Goal: Information Seeking & Learning: Find specific fact

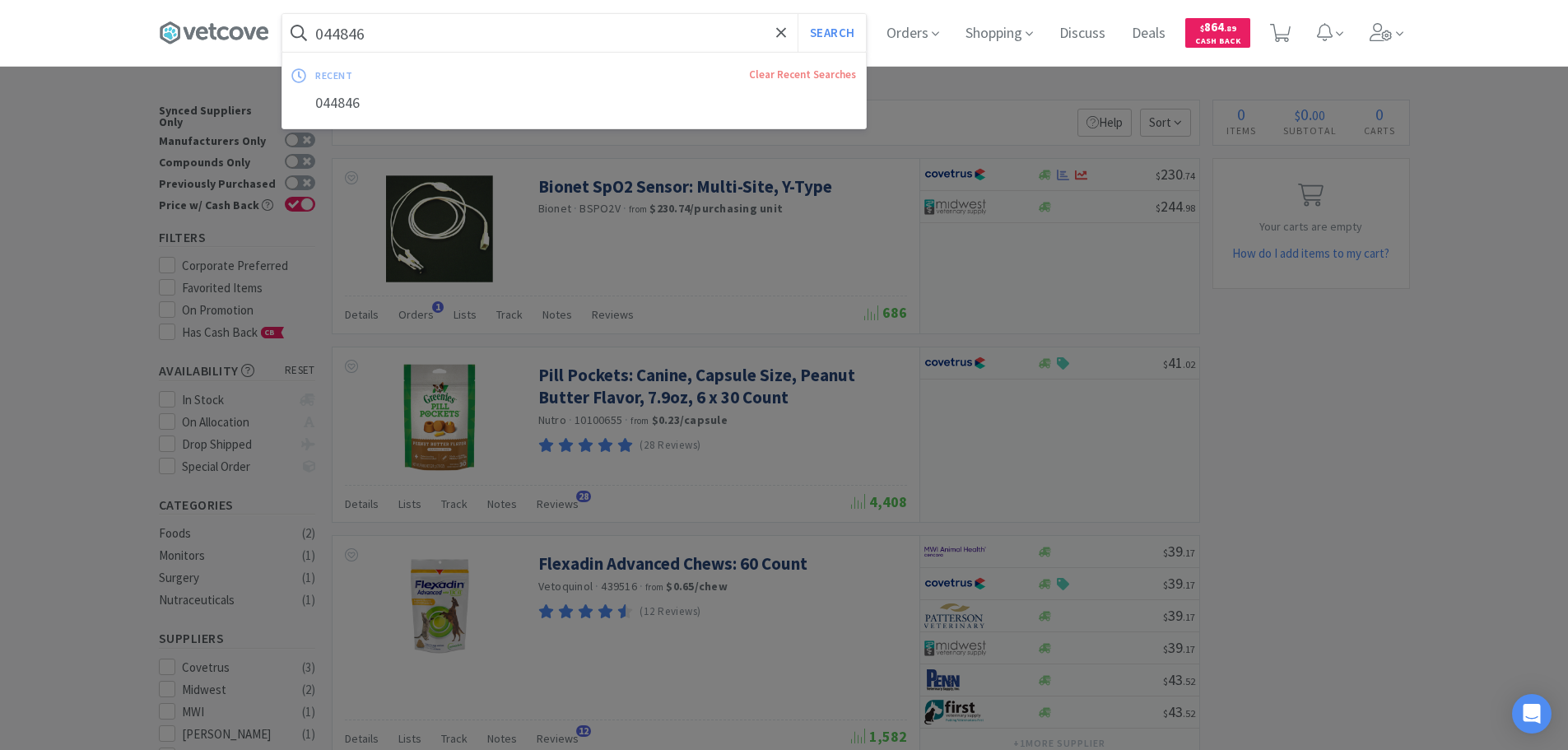
click at [653, 29] on input "044846" at bounding box center [574, 33] width 584 height 38
paste input "[PHONE_NUMBER]"
click at [798, 14] on button "Search" at bounding box center [832, 33] width 68 height 38
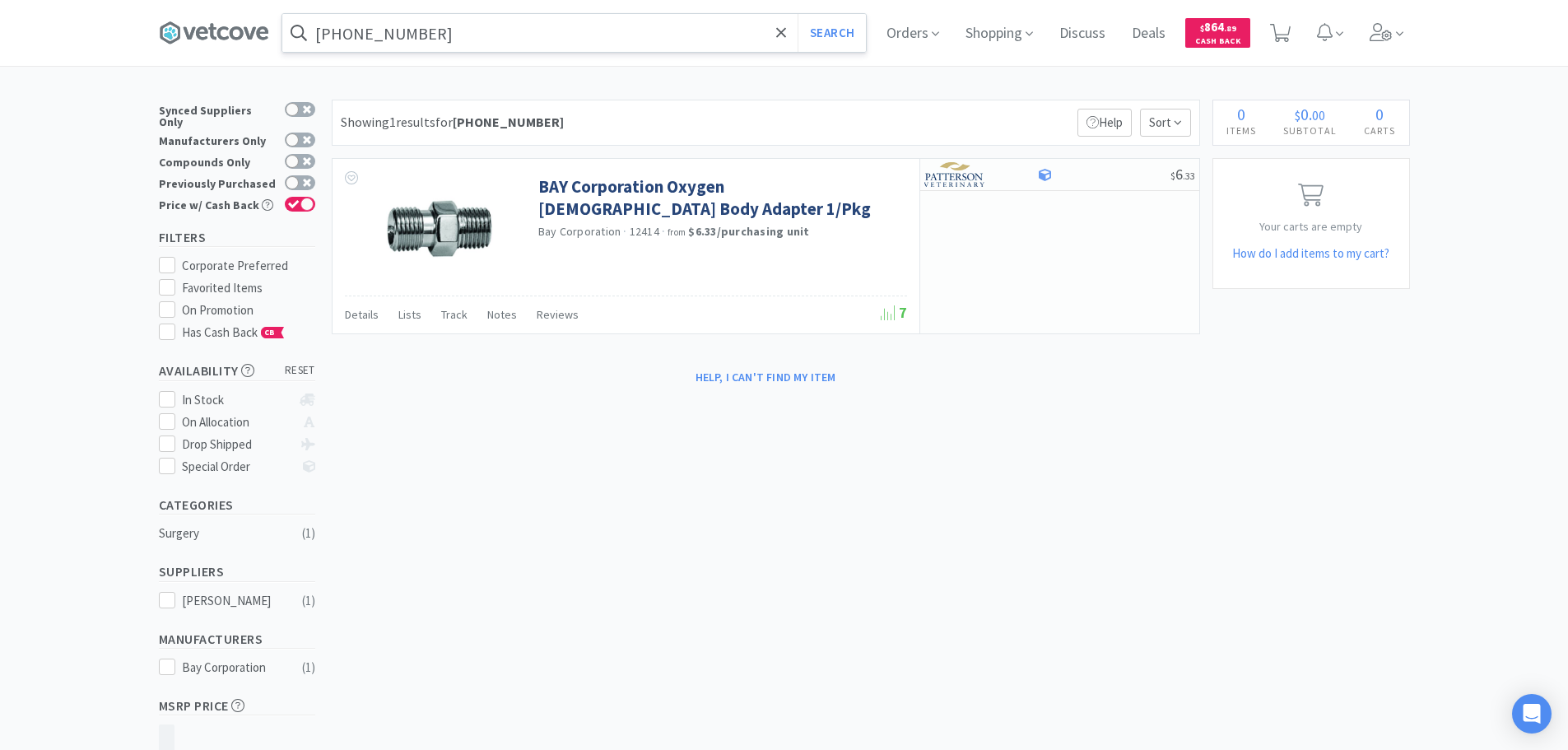
click at [665, 28] on input "[PHONE_NUMBER]" at bounding box center [574, 33] width 584 height 38
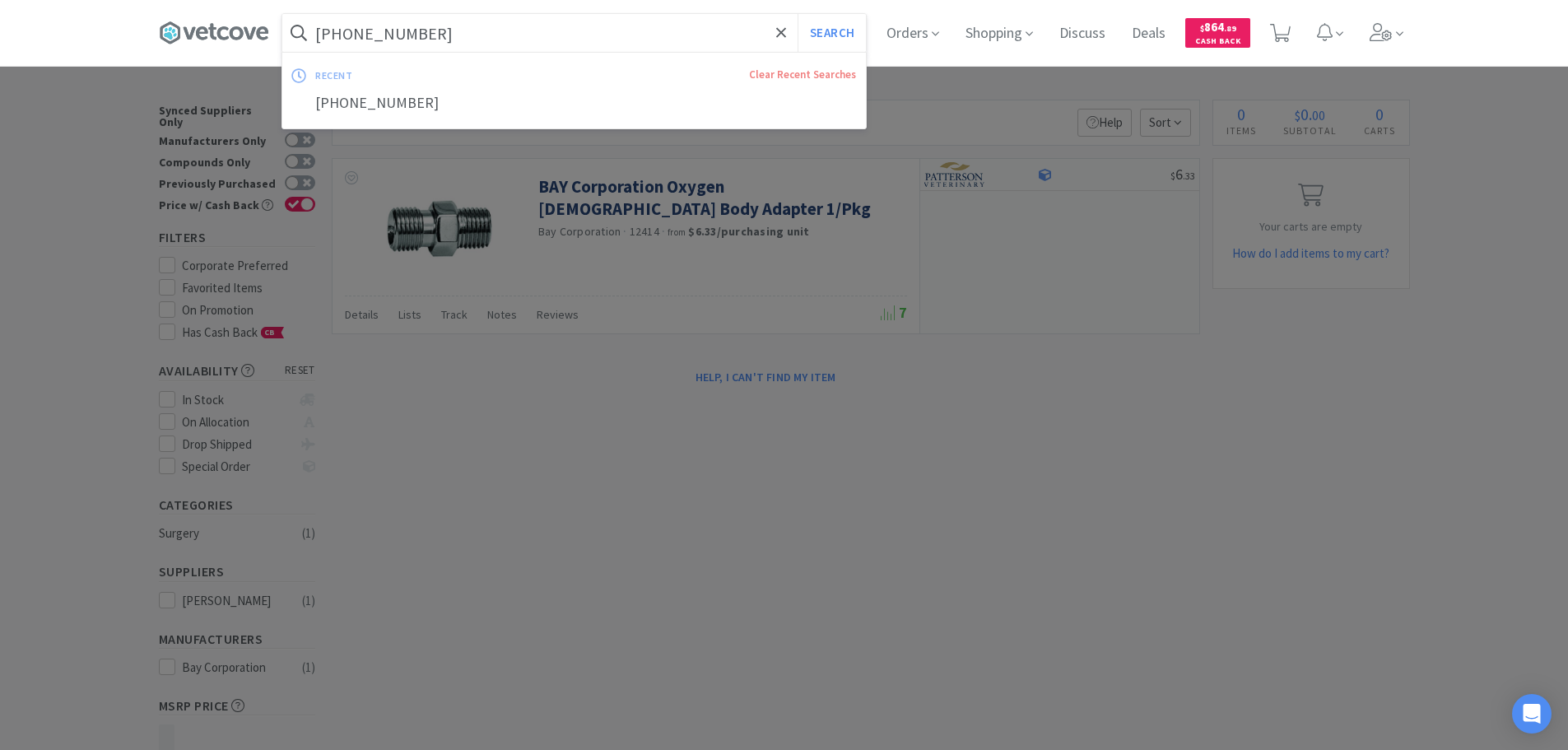
click at [665, 28] on input "[PHONE_NUMBER]" at bounding box center [574, 33] width 584 height 38
paste input "226"
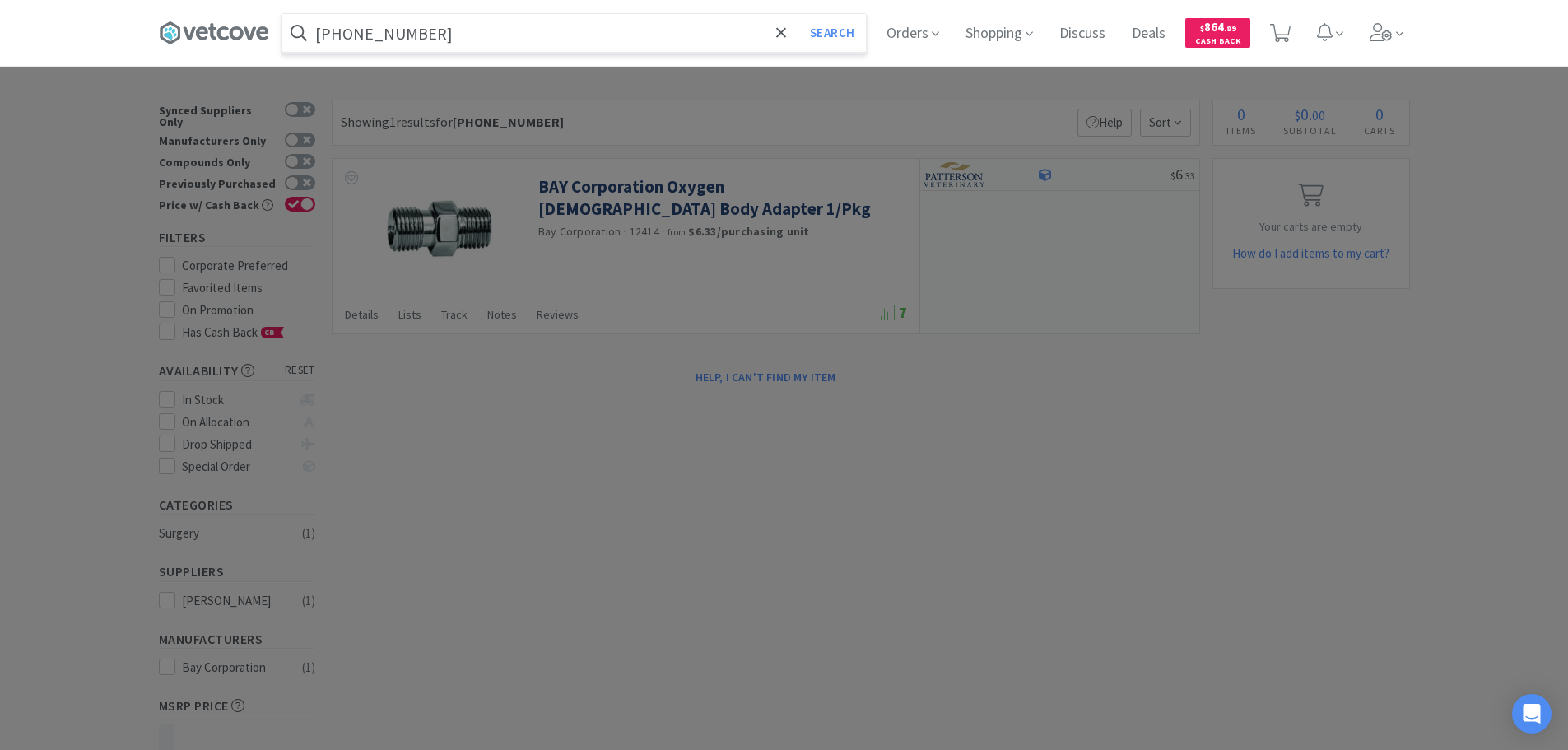
click at [798, 14] on button "Search" at bounding box center [832, 33] width 68 height 38
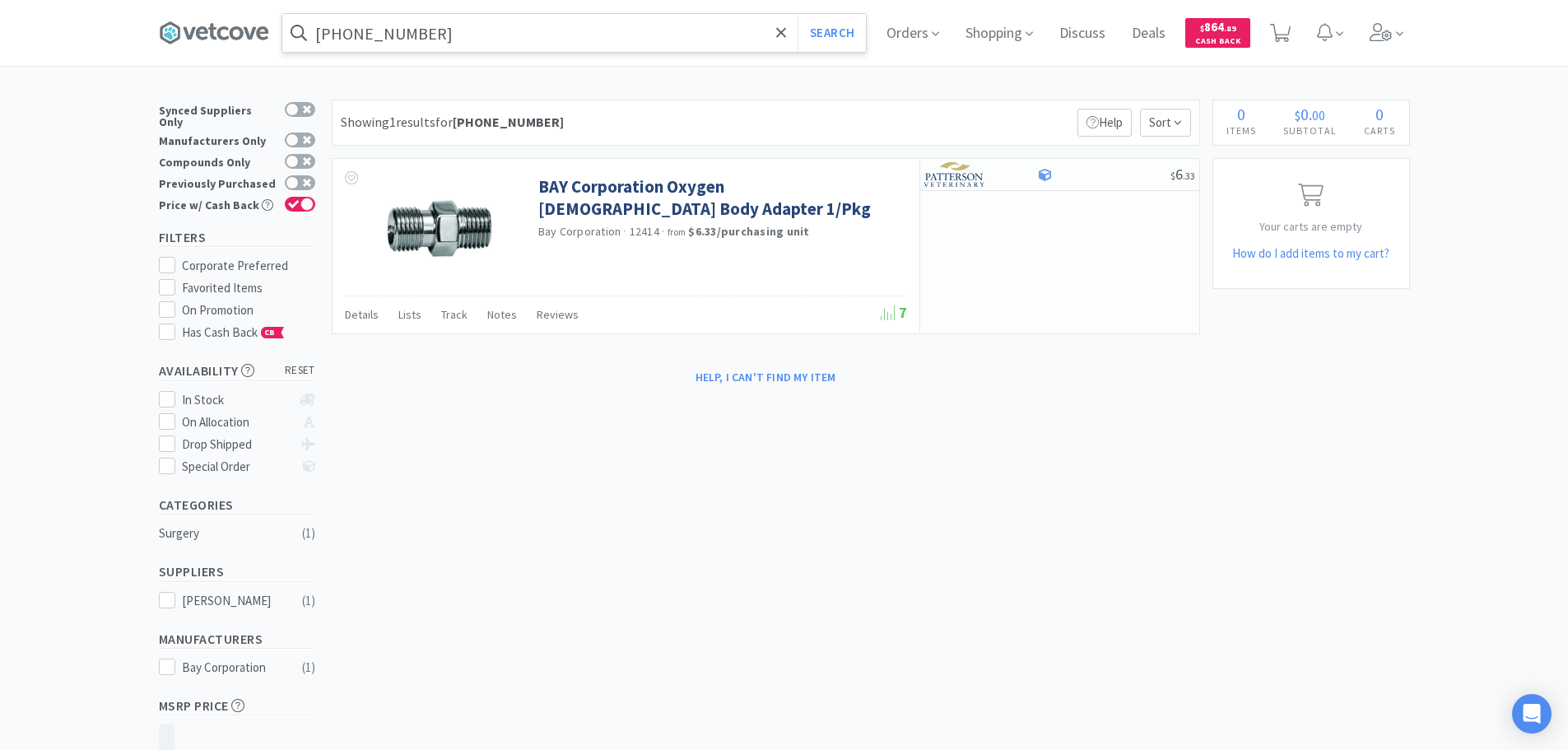
click at [469, 35] on input "[PHONE_NUMBER]" at bounding box center [574, 33] width 584 height 38
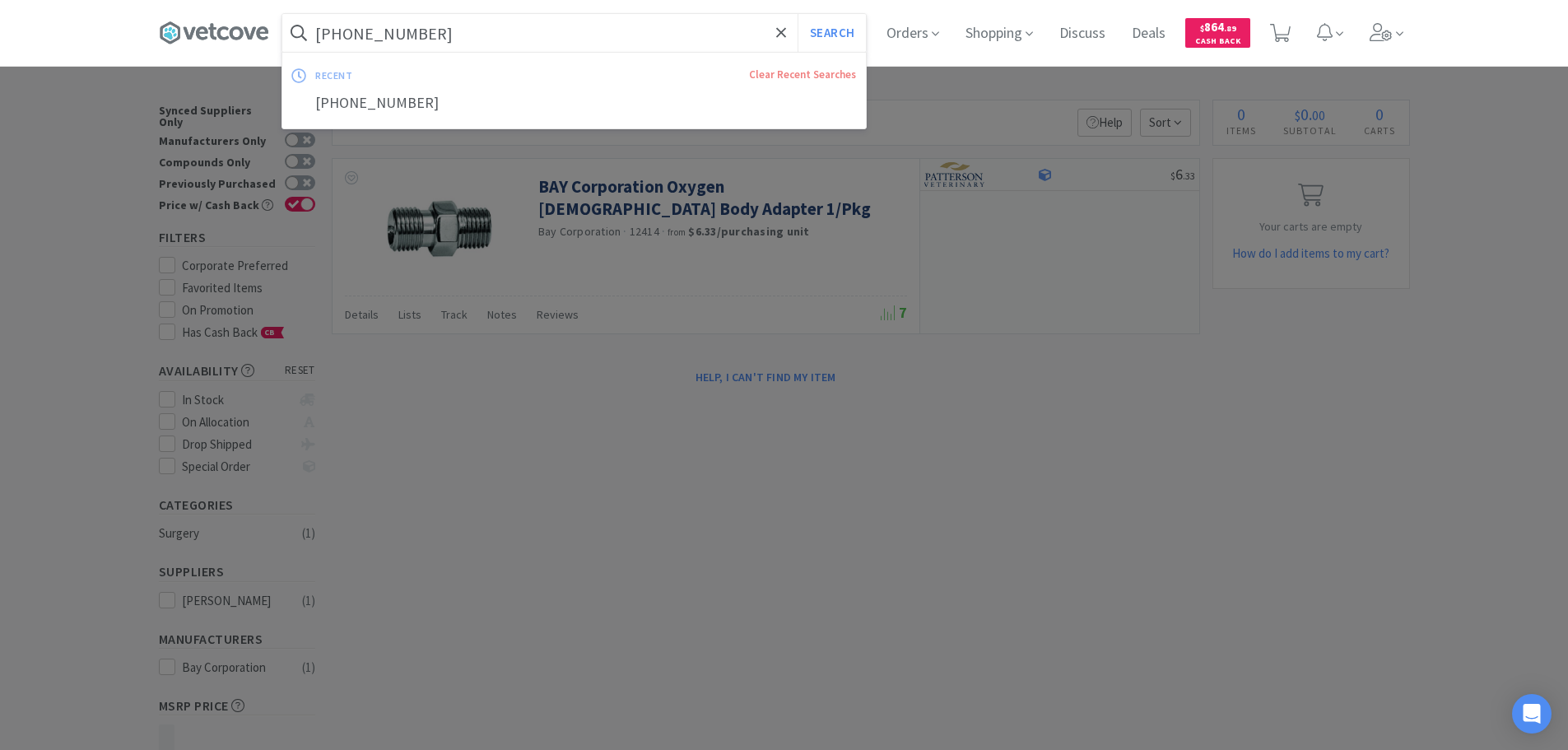
click at [917, 379] on div at bounding box center [784, 375] width 1568 height 750
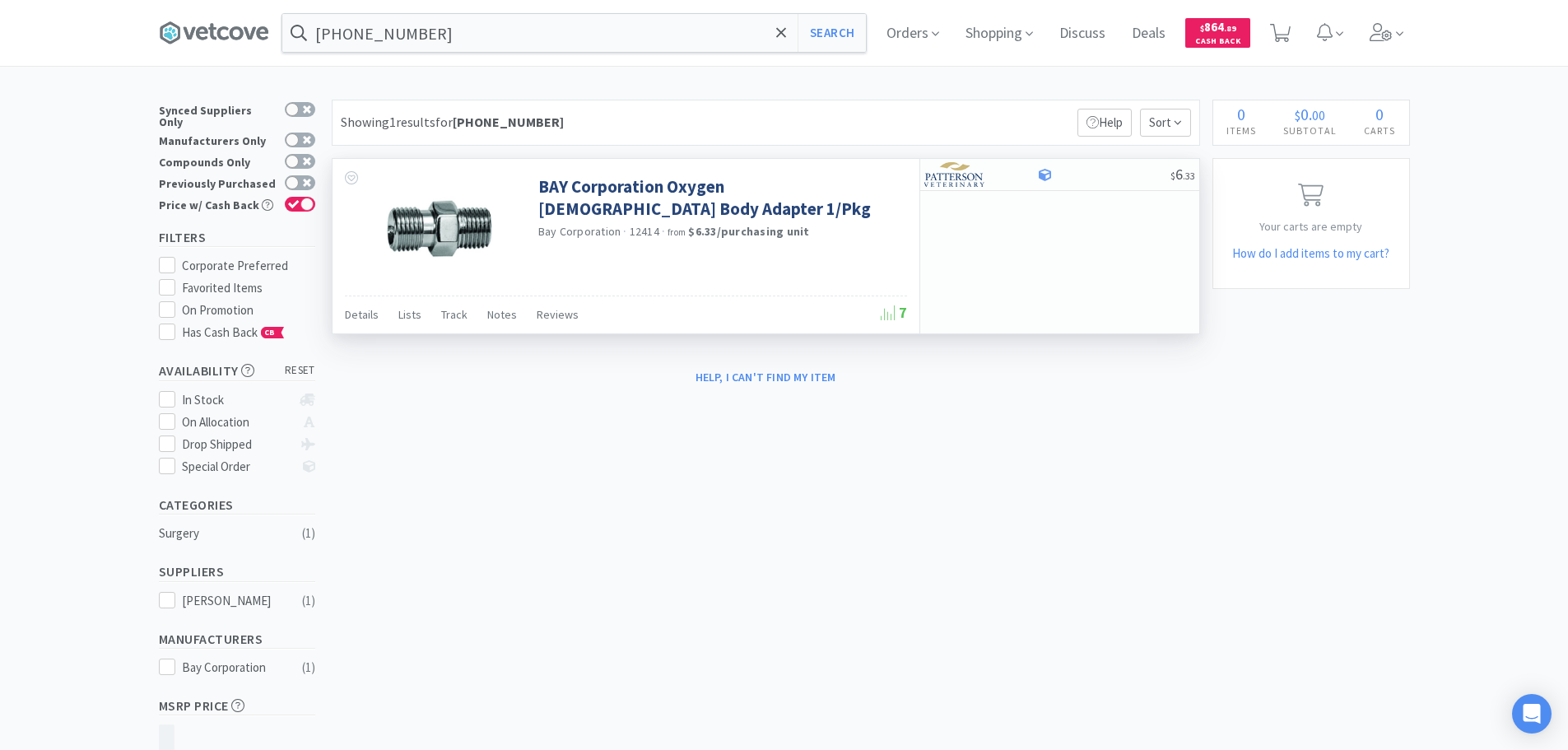
click at [635, 229] on span "12414" at bounding box center [644, 231] width 29 height 15
copy span "12414"
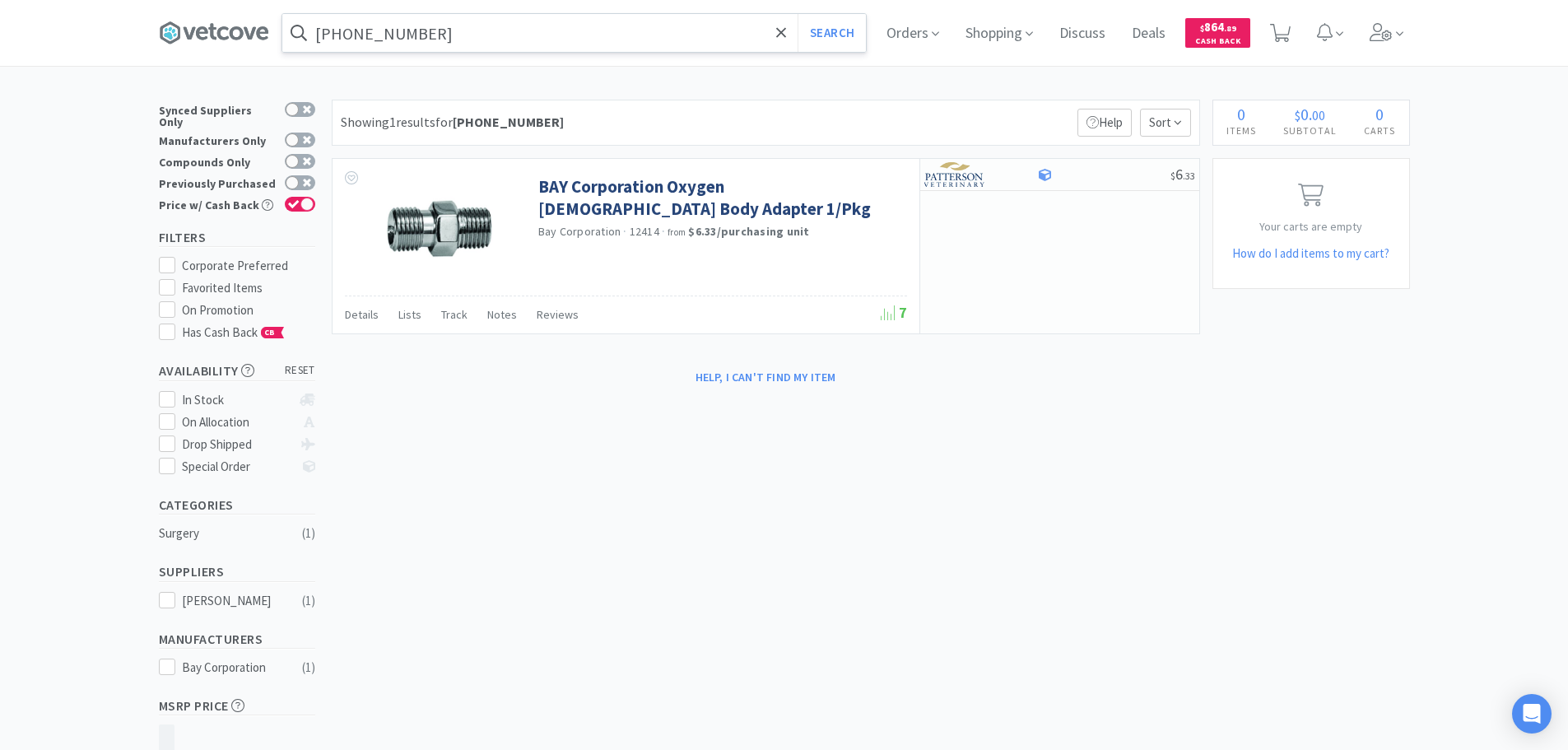
click at [533, 36] on input "[PHONE_NUMBER]" at bounding box center [574, 33] width 584 height 38
paste input "12414"
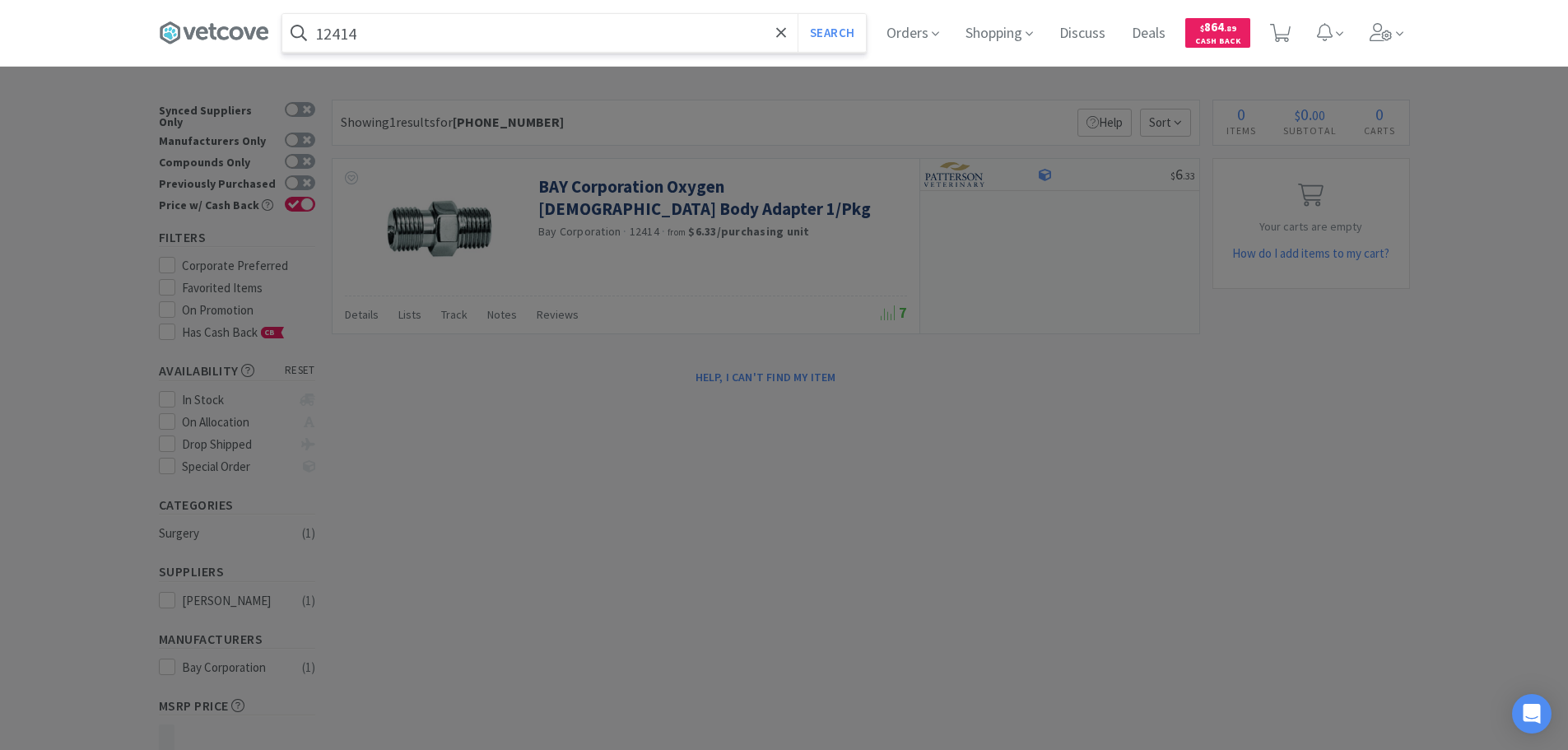
click at [798, 14] on button "Search" at bounding box center [832, 33] width 68 height 38
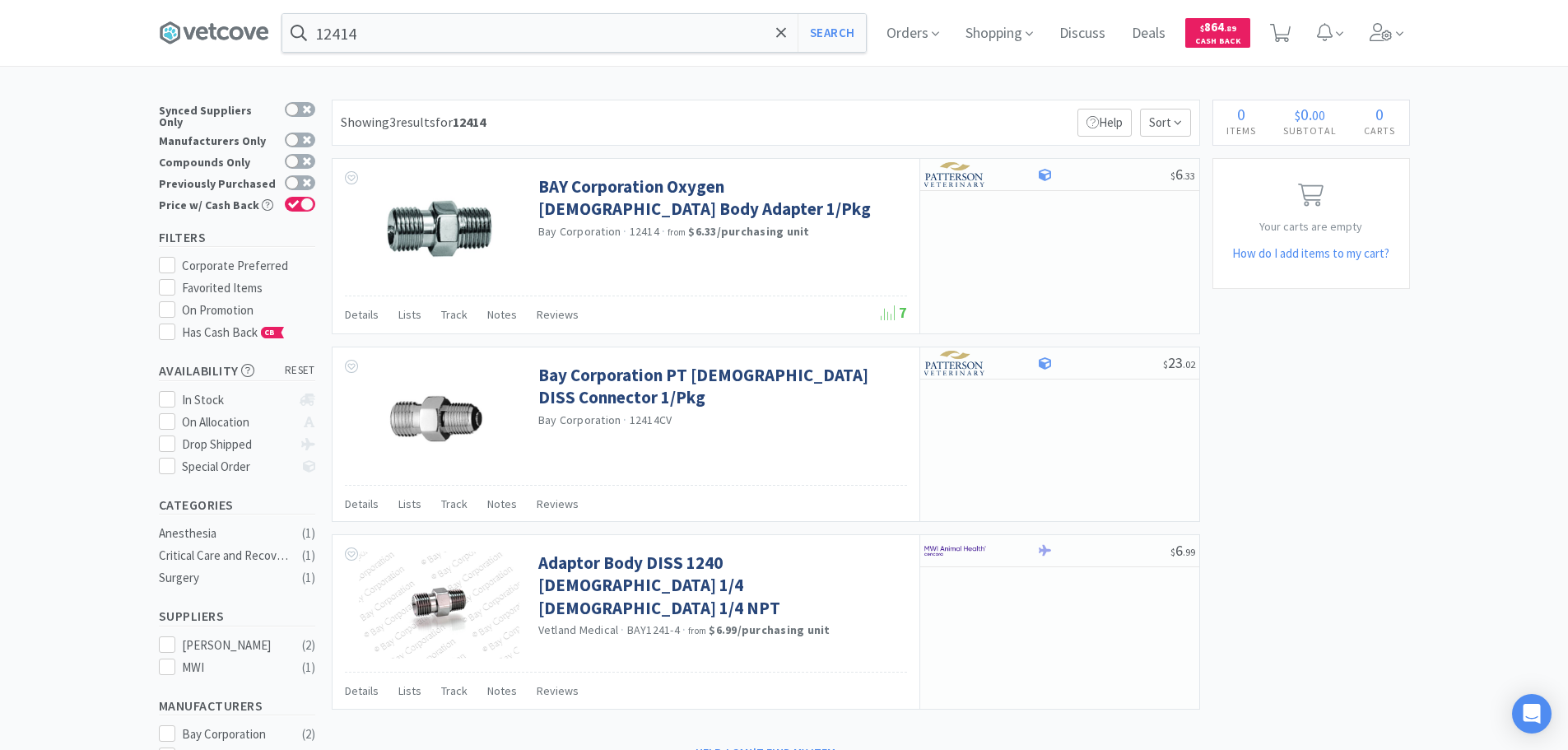
type input "[PHONE_NUMBER]"
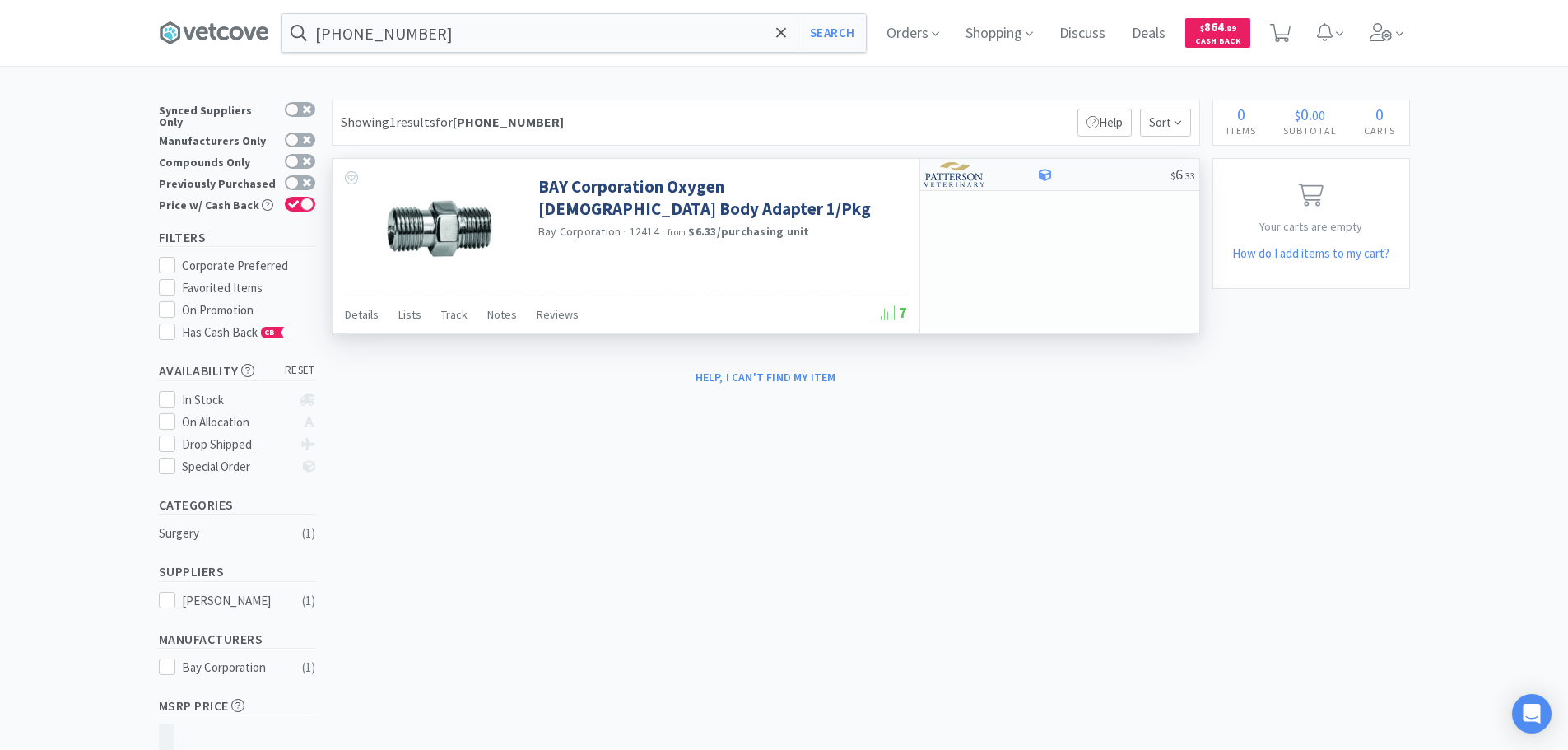
click at [1109, 179] on div at bounding box center [1103, 175] width 133 height 12
select select "1"
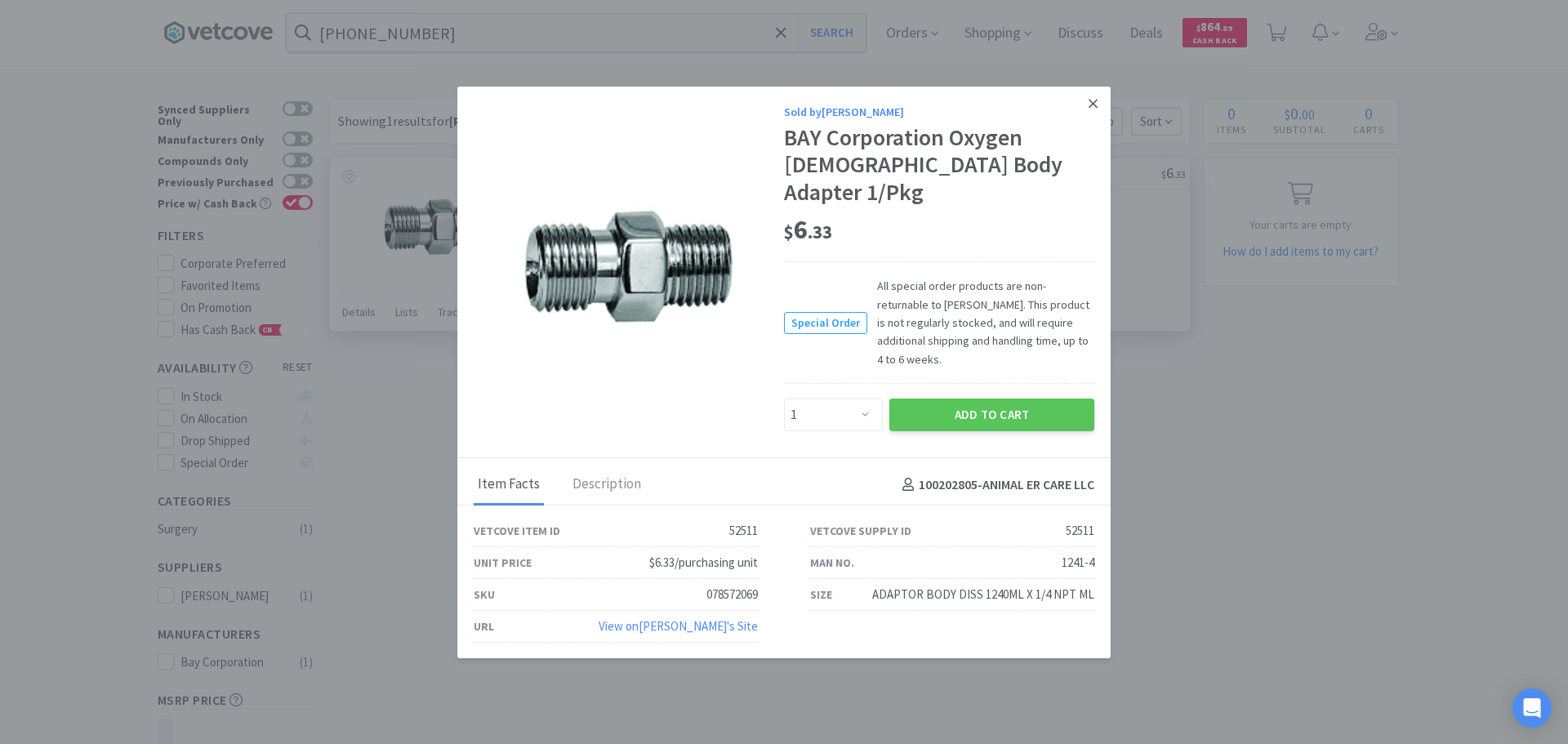
click at [1095, 108] on icon at bounding box center [1093, 103] width 9 height 9
